Goal: Information Seeking & Learning: Understand process/instructions

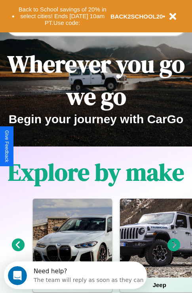
scroll to position [122, 0]
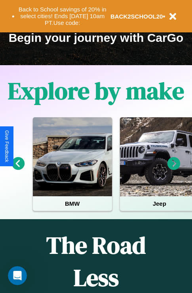
click at [18, 169] on icon at bounding box center [18, 163] width 13 height 13
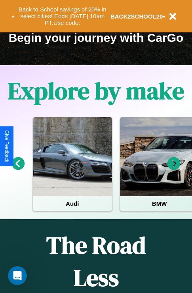
click at [18, 169] on icon at bounding box center [18, 163] width 13 height 13
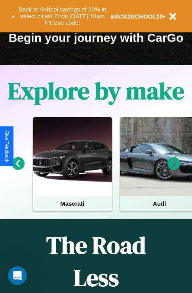
click at [174, 169] on icon at bounding box center [173, 163] width 13 height 13
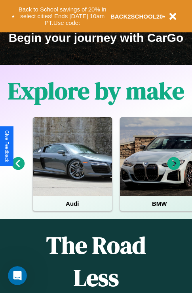
click at [174, 169] on icon at bounding box center [173, 163] width 13 height 13
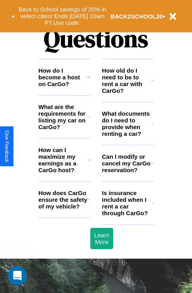
scroll to position [958, 0]
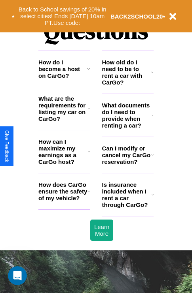
click at [64, 121] on h3 "What are the requirements for listing my car on CarGo?" at bounding box center [62, 108] width 49 height 27
click at [88, 72] on icon at bounding box center [88, 69] width 3 height 6
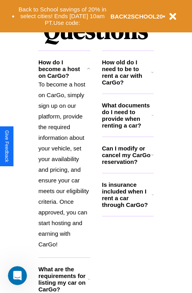
click at [152, 198] on icon at bounding box center [152, 195] width 2 height 6
